Goal: Task Accomplishment & Management: Use online tool/utility

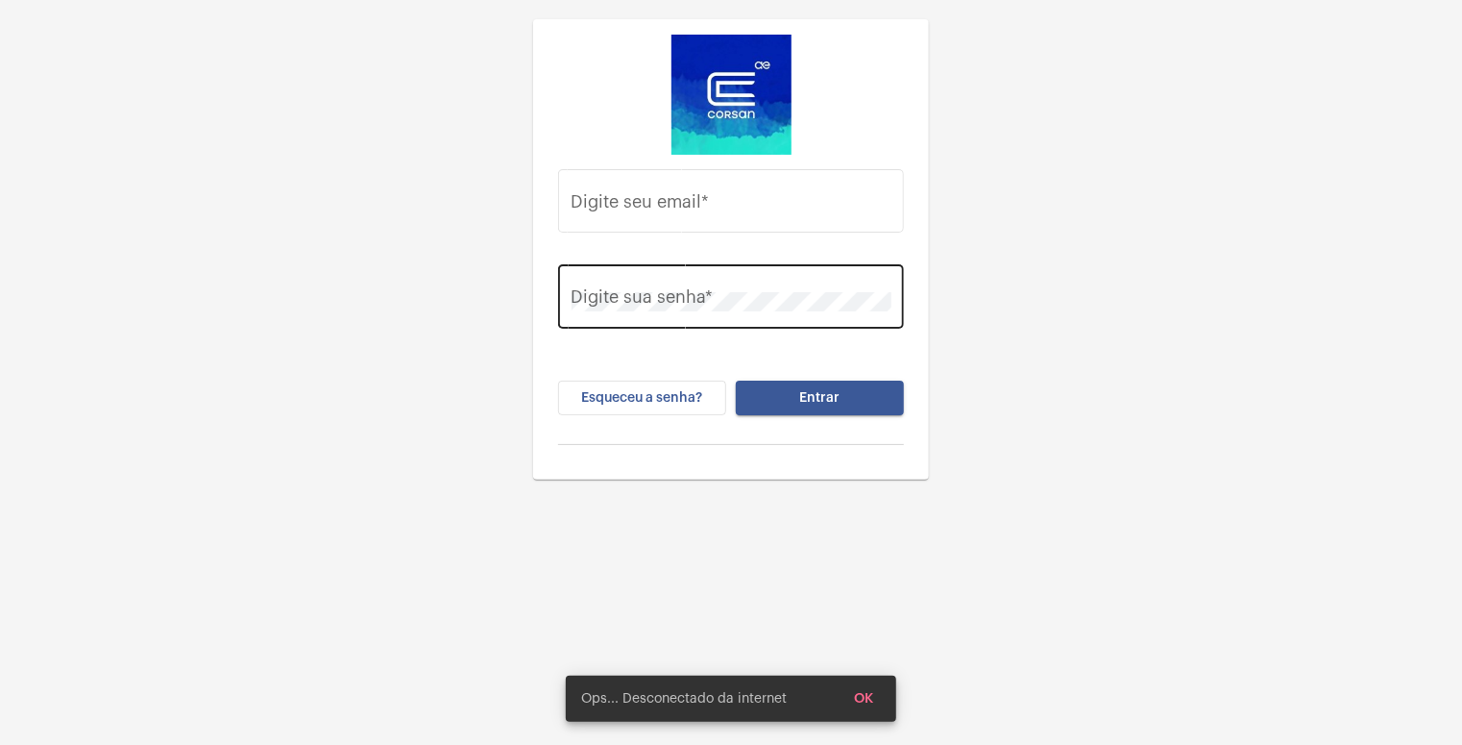
click at [744, 284] on div "Digite sua senha *" at bounding box center [732, 294] width 320 height 68
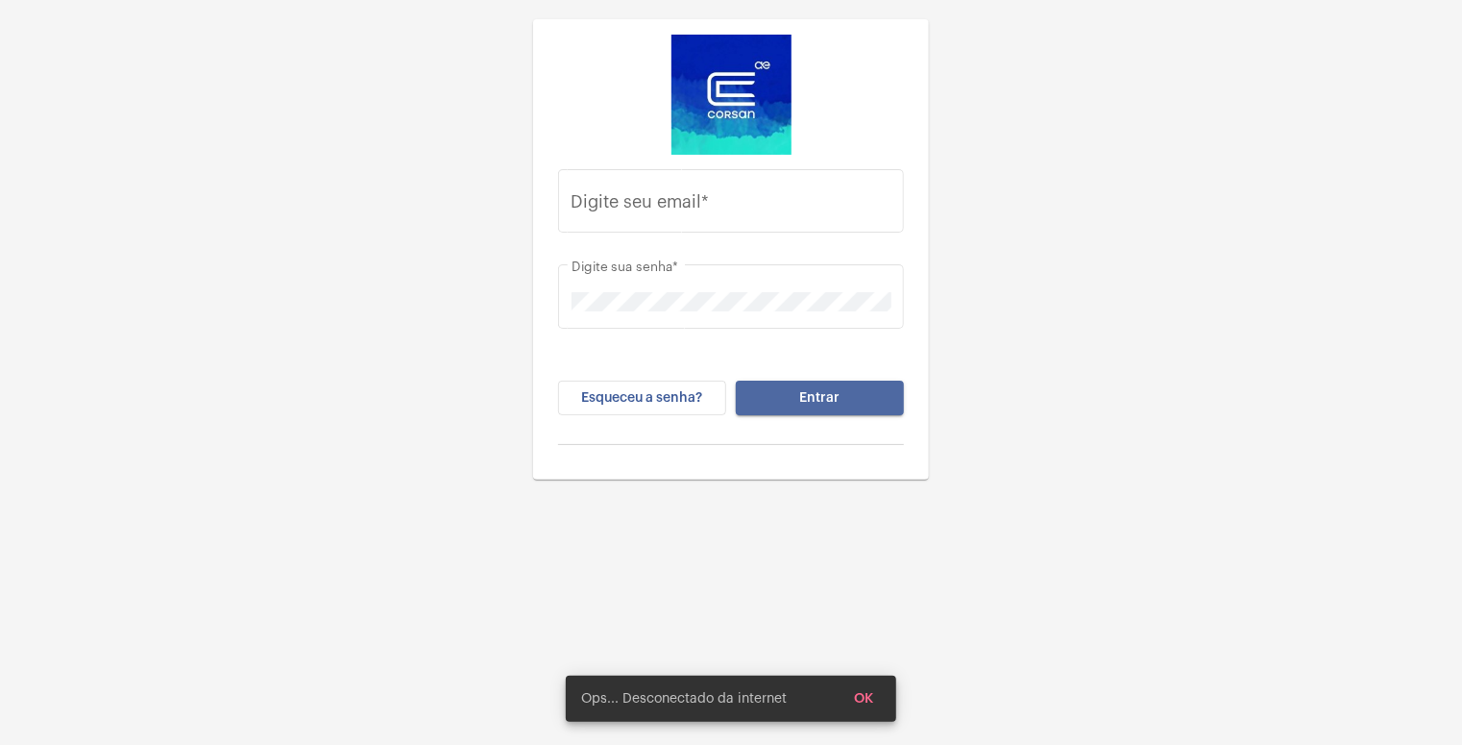
click at [784, 397] on button "Entrar" at bounding box center [820, 397] width 168 height 35
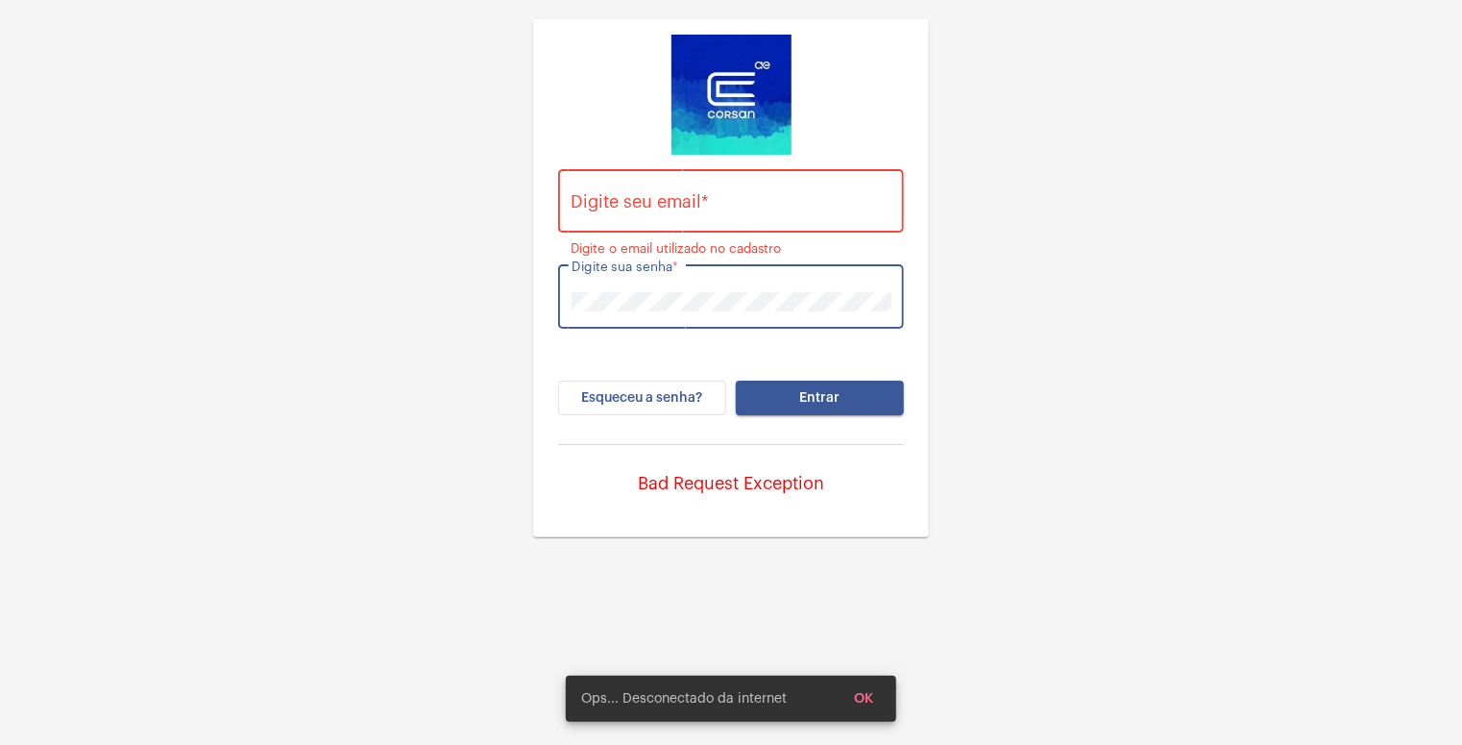
click at [297, 227] on div "Digite seu email * Digite o email utilizado no cadastro Digite sua senha * Esqu…" at bounding box center [731, 268] width 1462 height 537
click at [686, 203] on input "Digite seu email *" at bounding box center [732, 205] width 320 height 19
type input "[EMAIL_ADDRESS][PERSON_NAME][DOMAIN_NAME]"
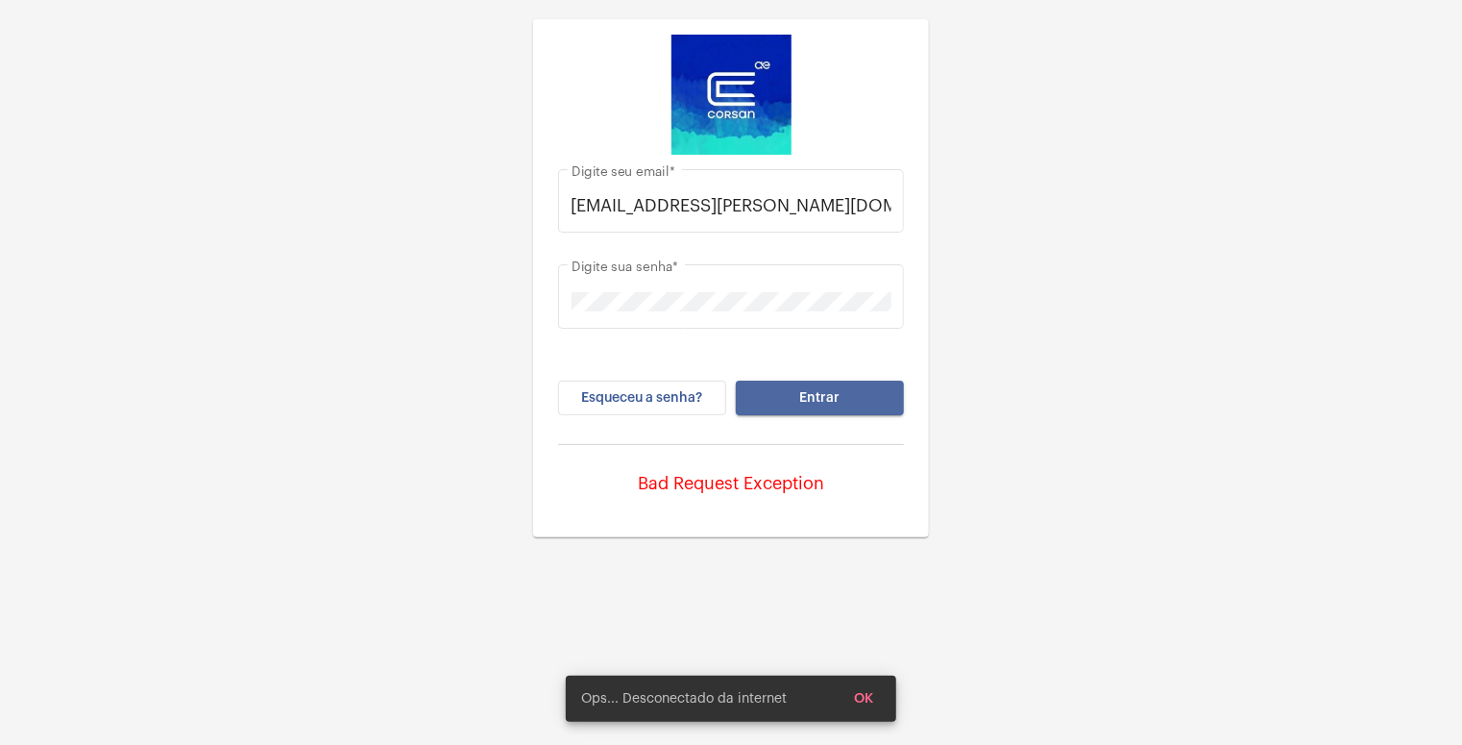
click at [792, 403] on button "Entrar" at bounding box center [820, 397] width 168 height 35
